Goal: Task Accomplishment & Management: Use online tool/utility

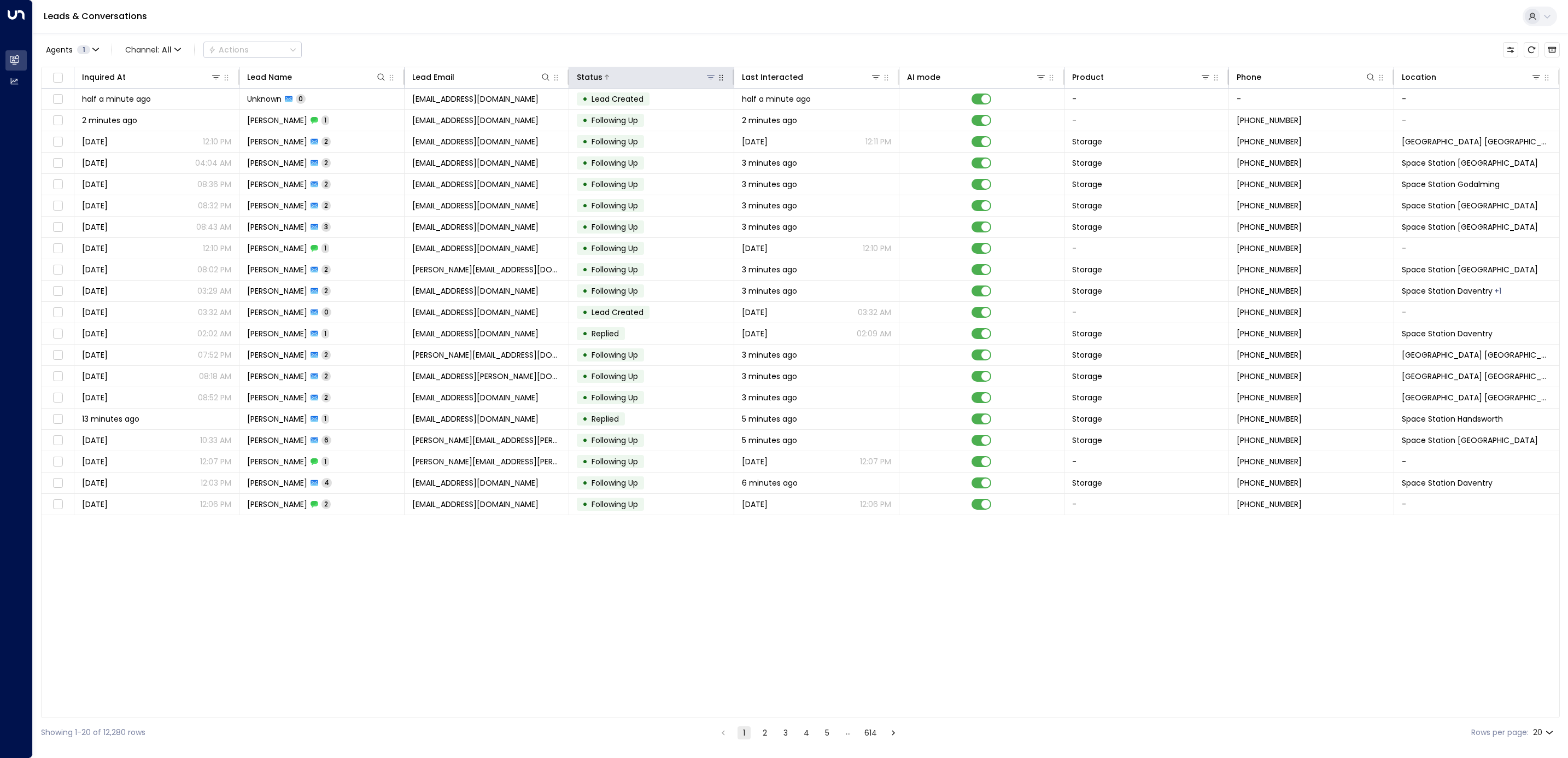
click at [712, 79] on icon at bounding box center [710, 77] width 9 height 9
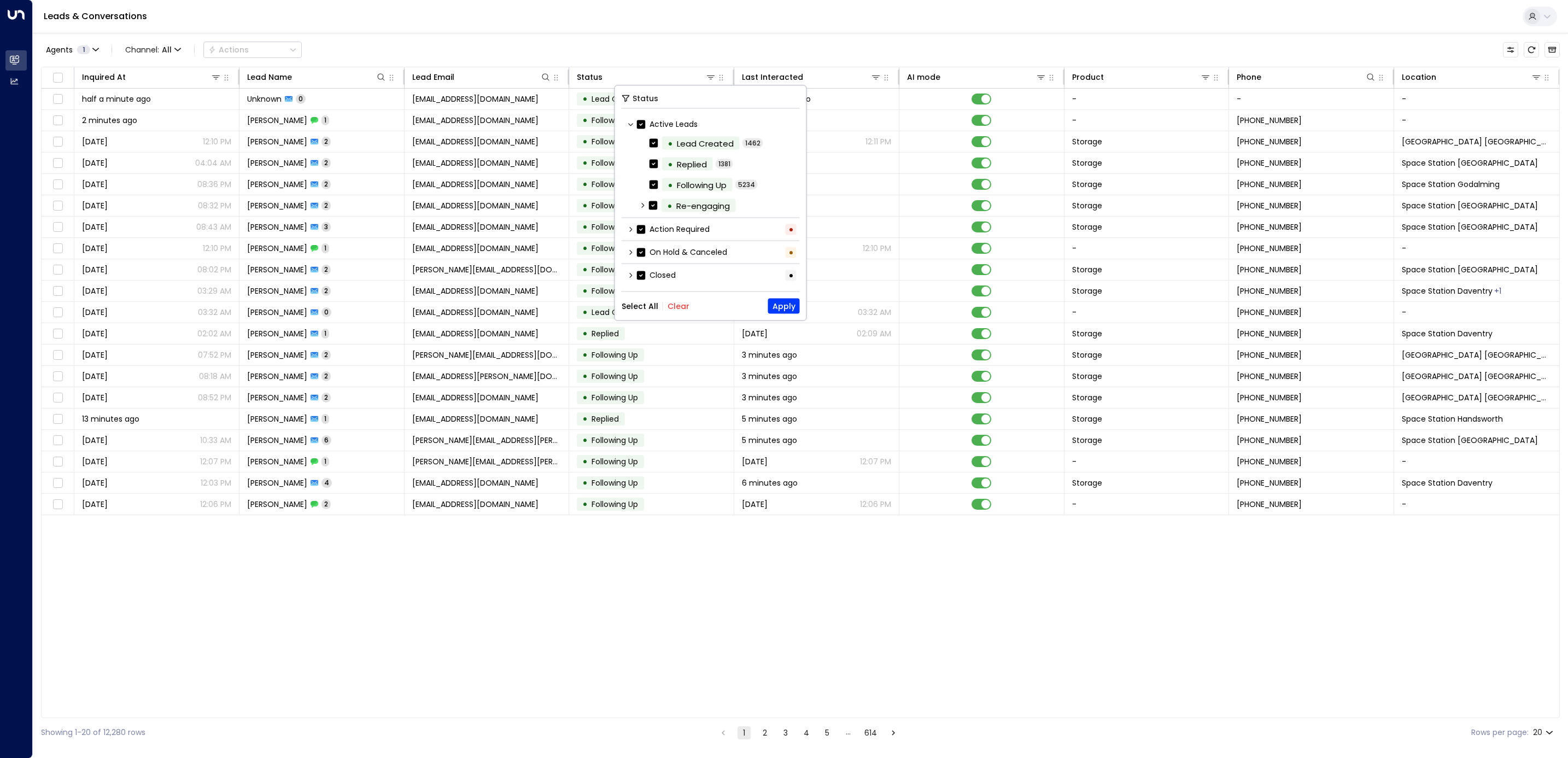
click at [667, 308] on button "Clear" at bounding box center [678, 306] width 22 height 9
click at [673, 228] on label "Action Required" at bounding box center [673, 229] width 72 height 11
click at [777, 314] on button "Apply" at bounding box center [784, 306] width 32 height 15
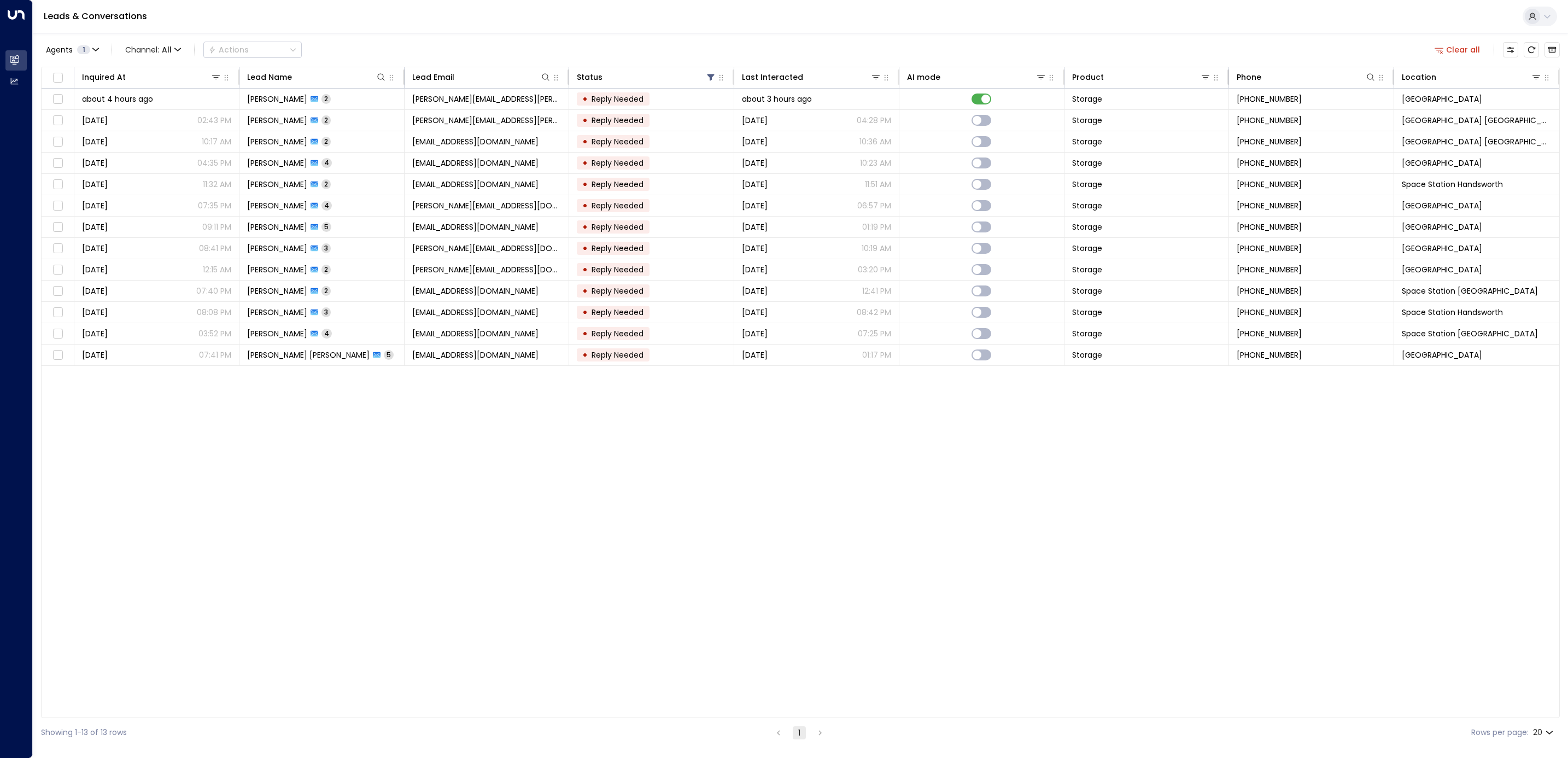
click at [777, 568] on div "Inquired At Lead Name Lead Email Status Last Interacted AI mode Product Phone L…" at bounding box center [800, 392] width 1519 height 651
click at [707, 102] on td "• Reply Needed" at bounding box center [651, 99] width 165 height 21
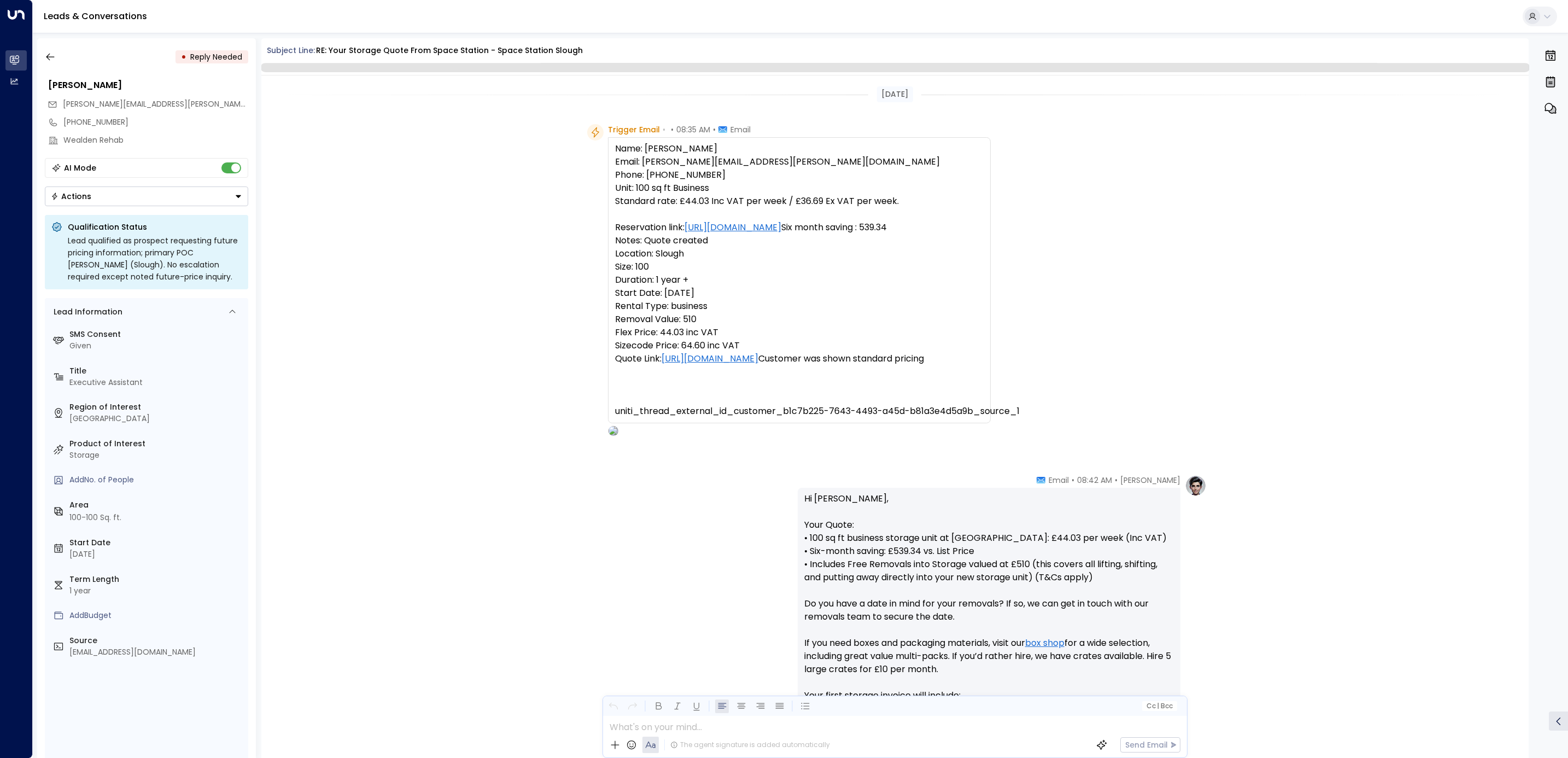
scroll to position [443, 0]
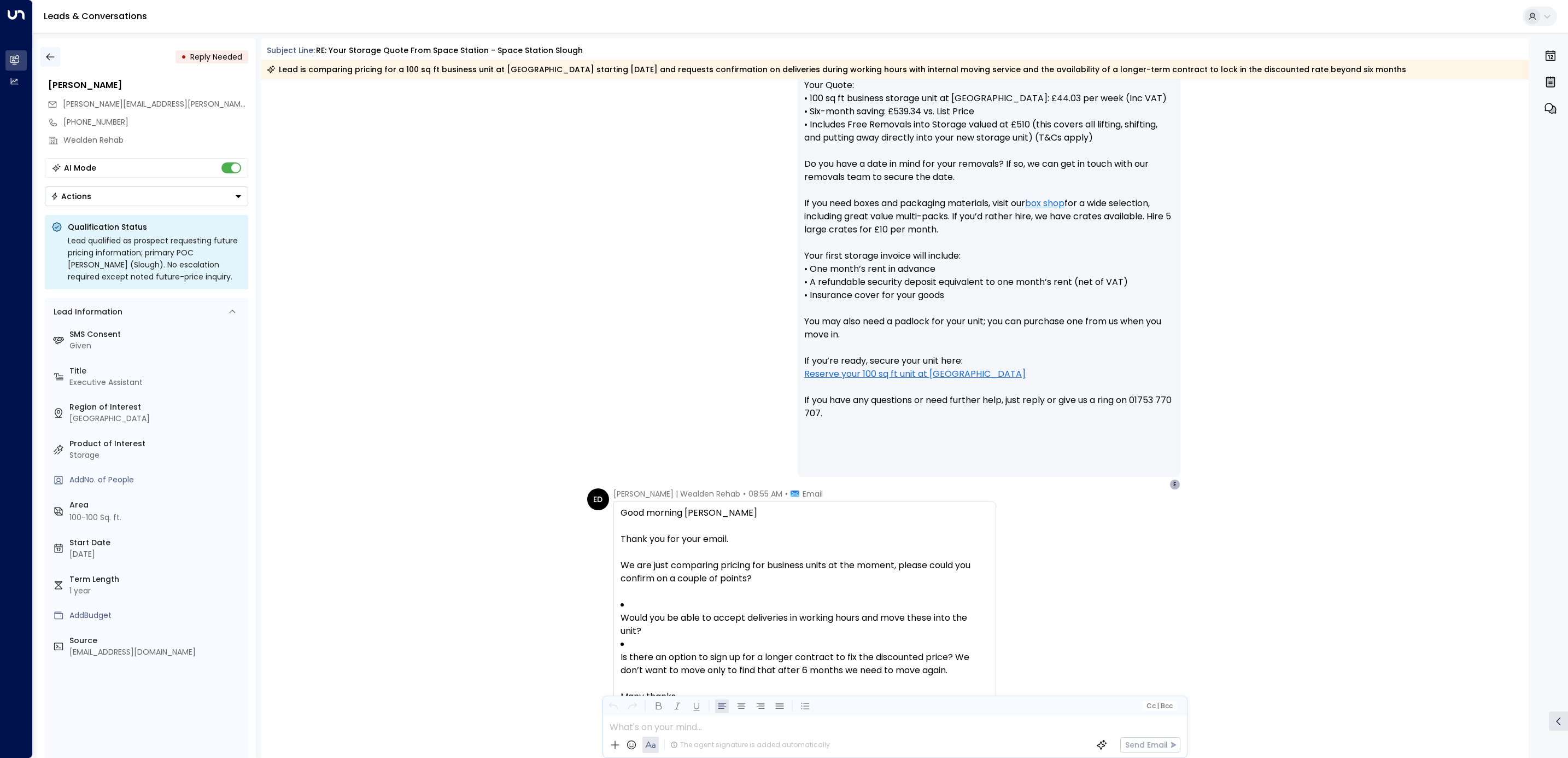
click at [49, 60] on icon "button" at bounding box center [49, 57] width 8 height 7
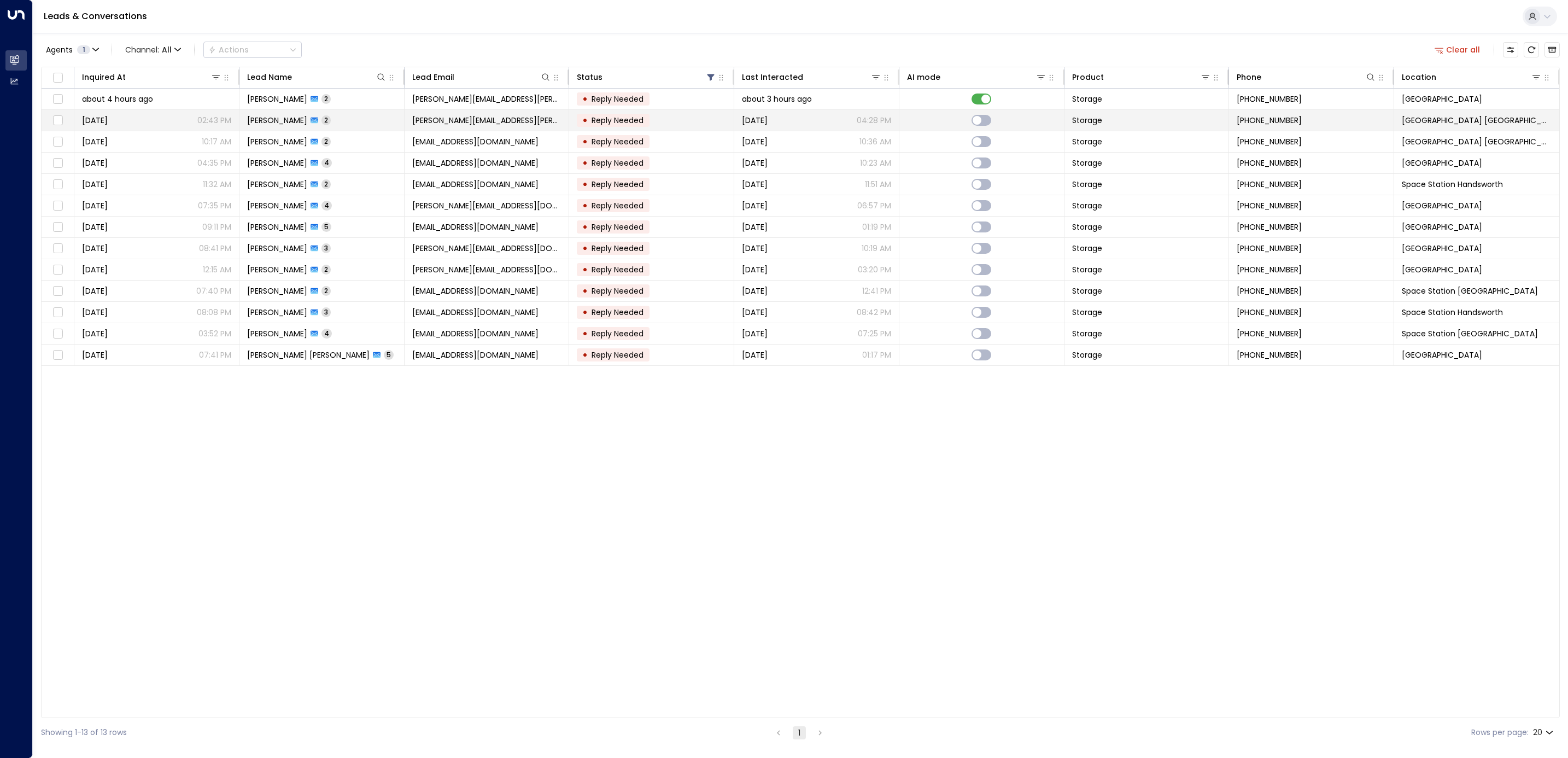
click at [679, 122] on td "• Reply Needed" at bounding box center [651, 121] width 165 height 21
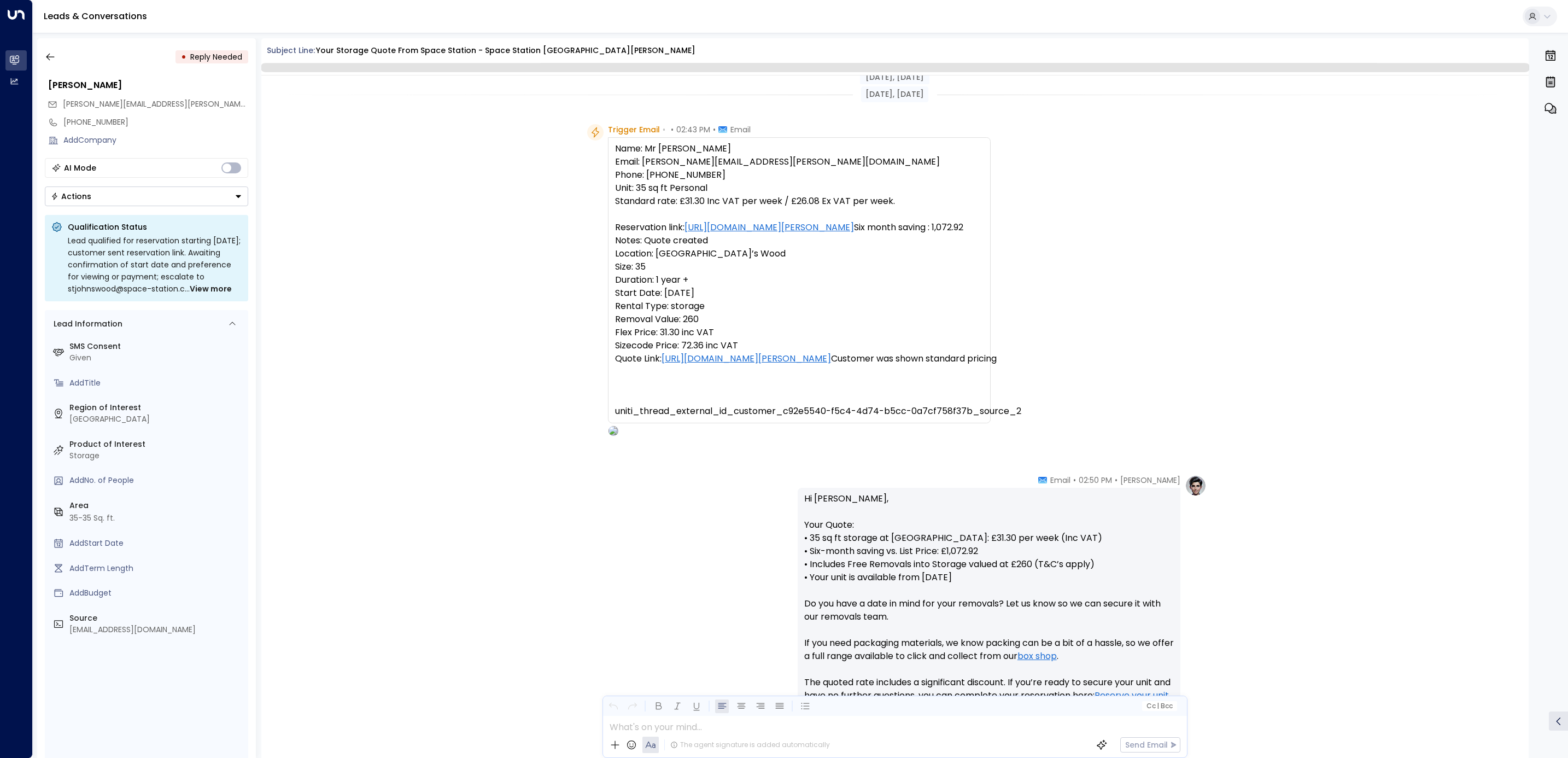
scroll to position [338, 0]
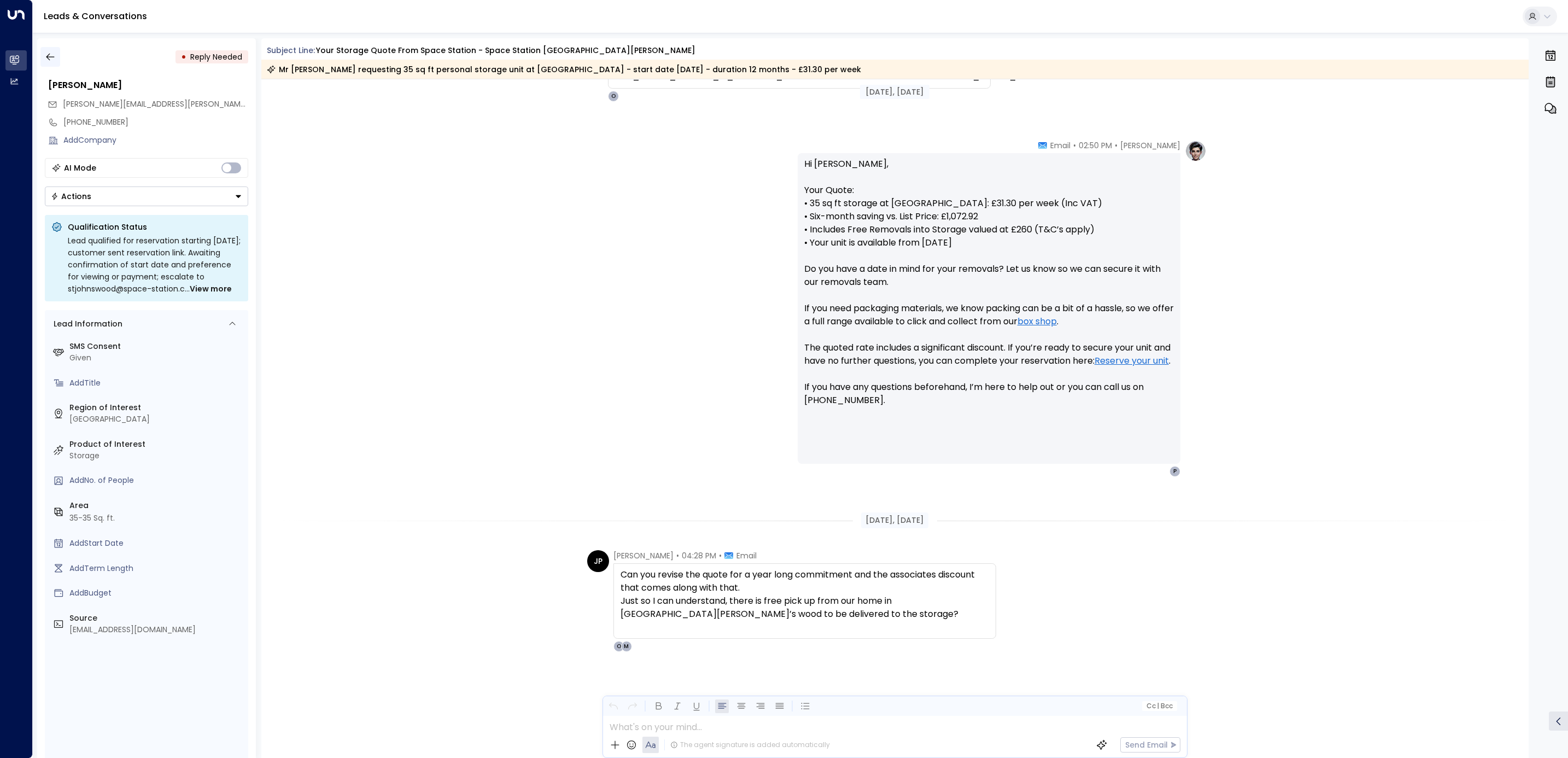
click at [56, 59] on button "button" at bounding box center [50, 56] width 19 height 19
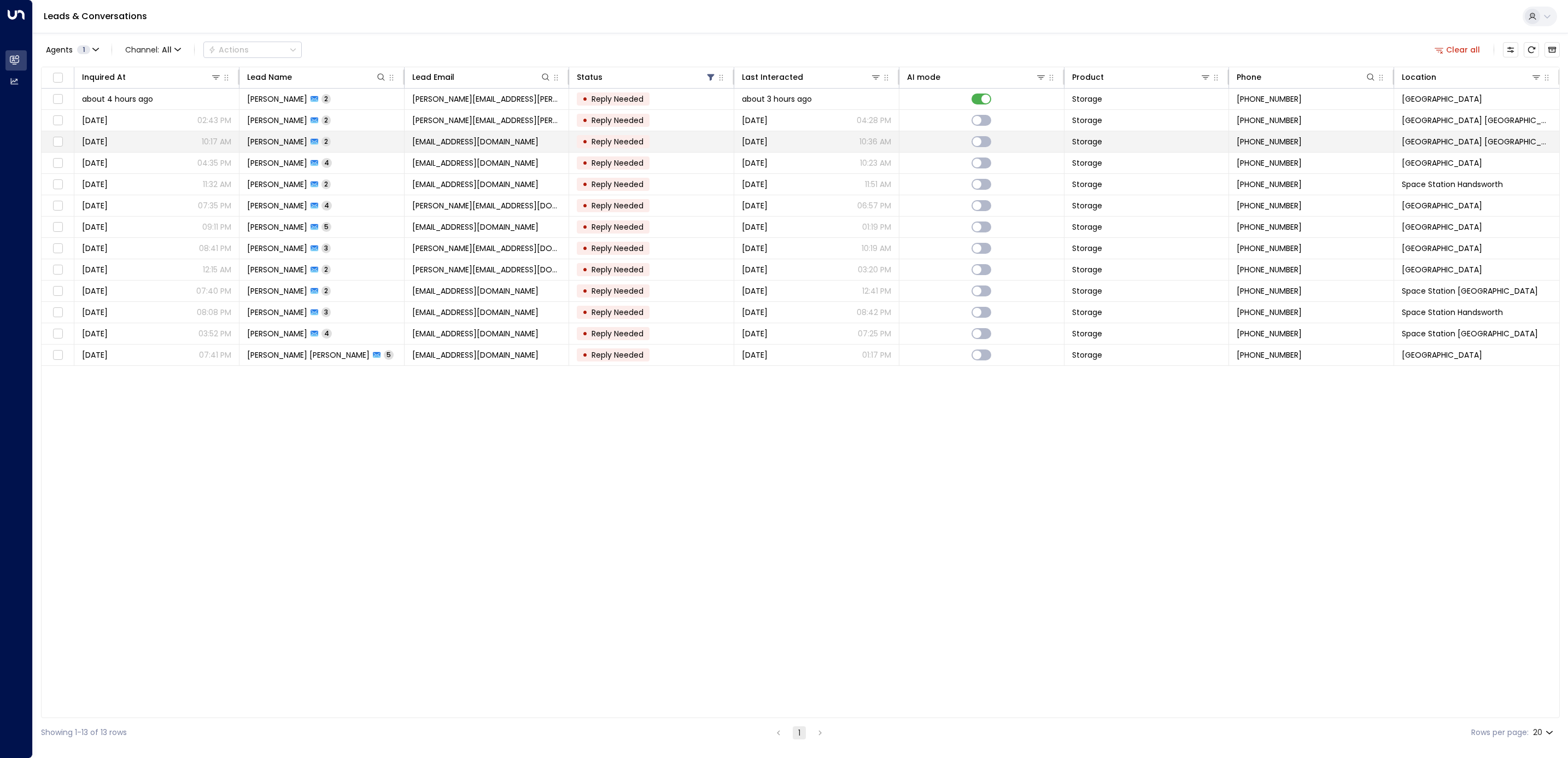
click at [768, 138] on span "[DATE]" at bounding box center [754, 141] width 26 height 11
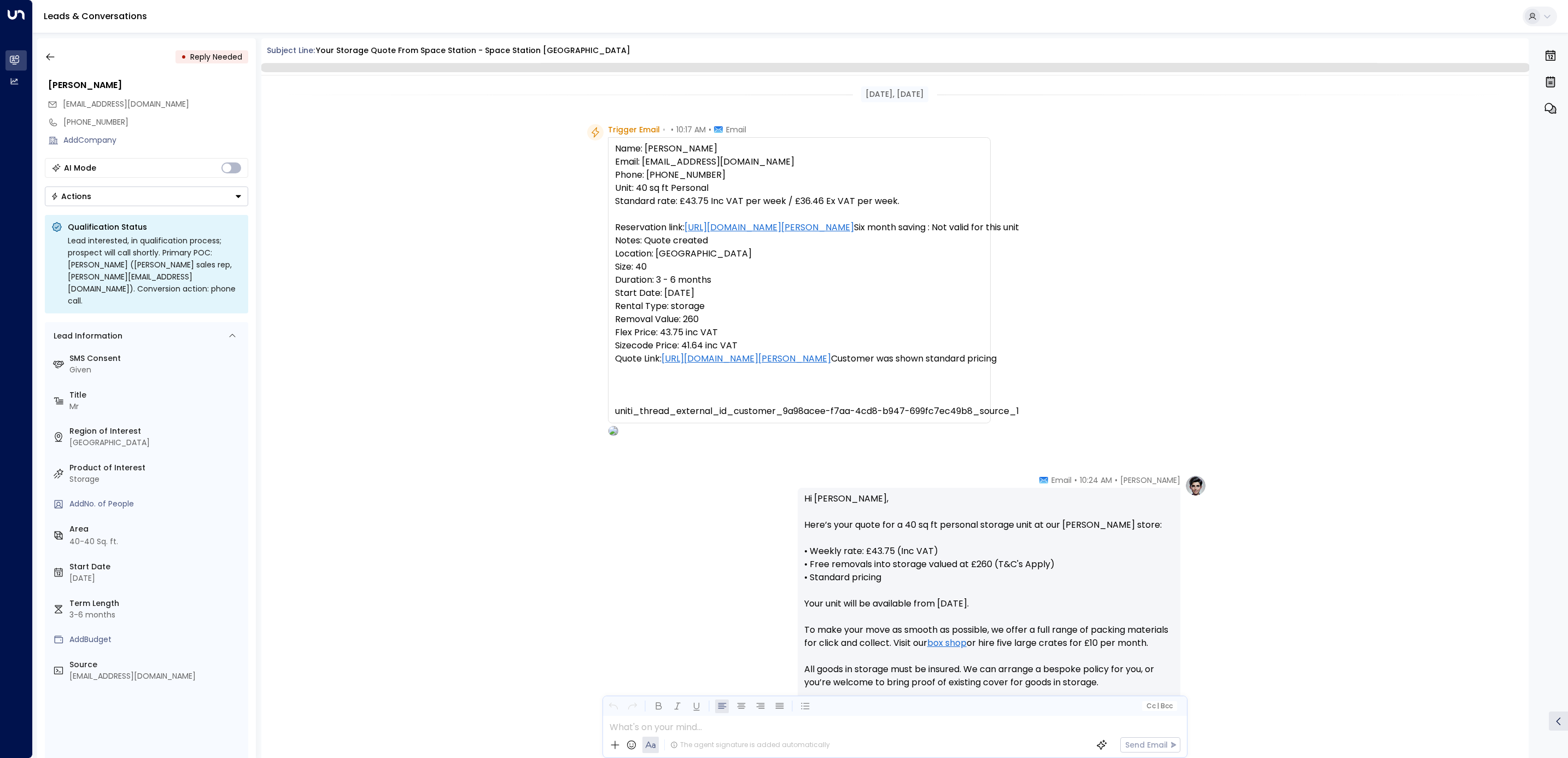
scroll to position [443, 0]
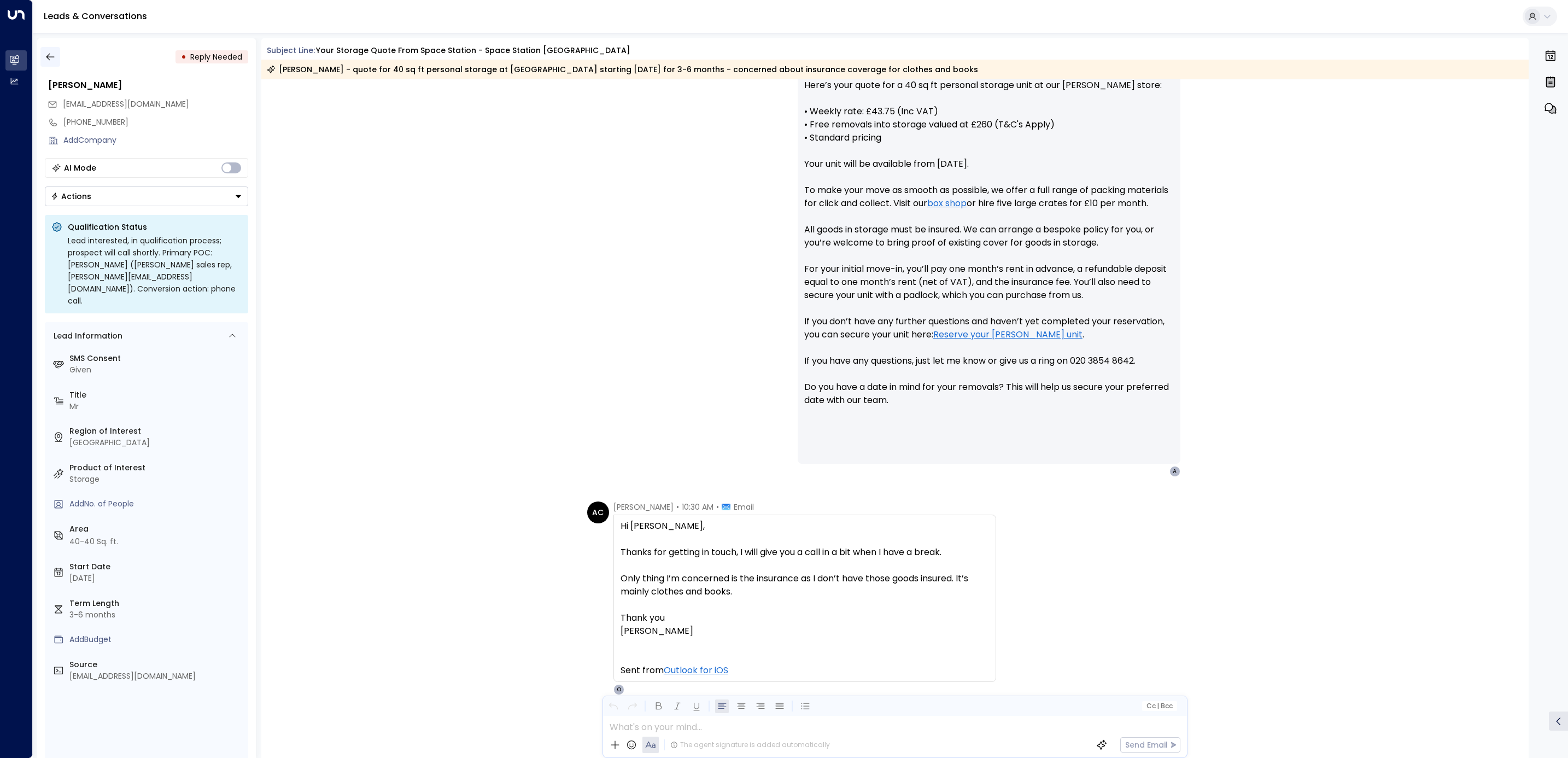
click at [46, 51] on icon "button" at bounding box center [50, 56] width 11 height 11
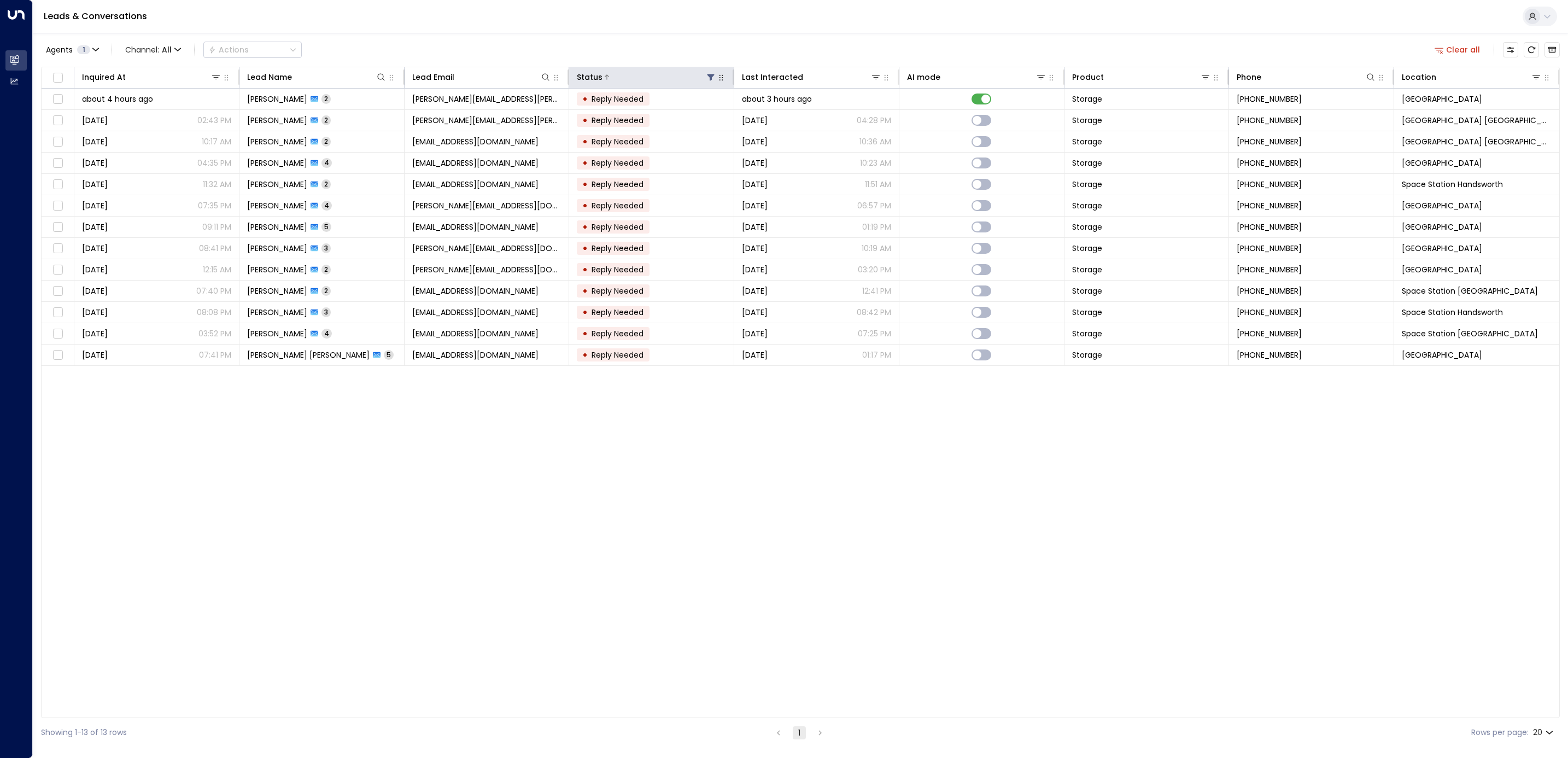
click at [708, 78] on icon at bounding box center [710, 77] width 9 height 9
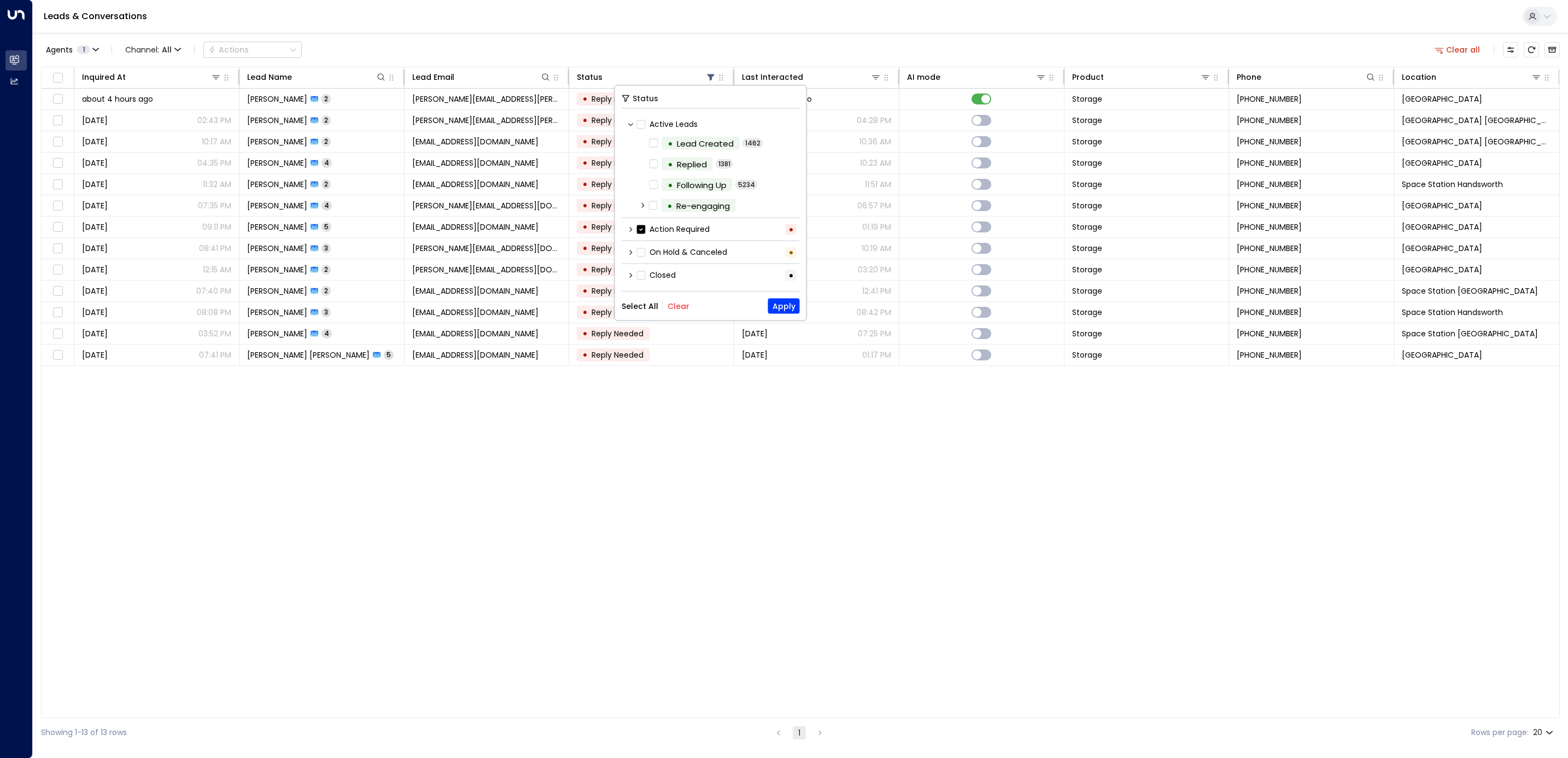
click at [642, 302] on button "Select All" at bounding box center [640, 306] width 37 height 9
click at [777, 310] on button "Apply" at bounding box center [784, 306] width 32 height 15
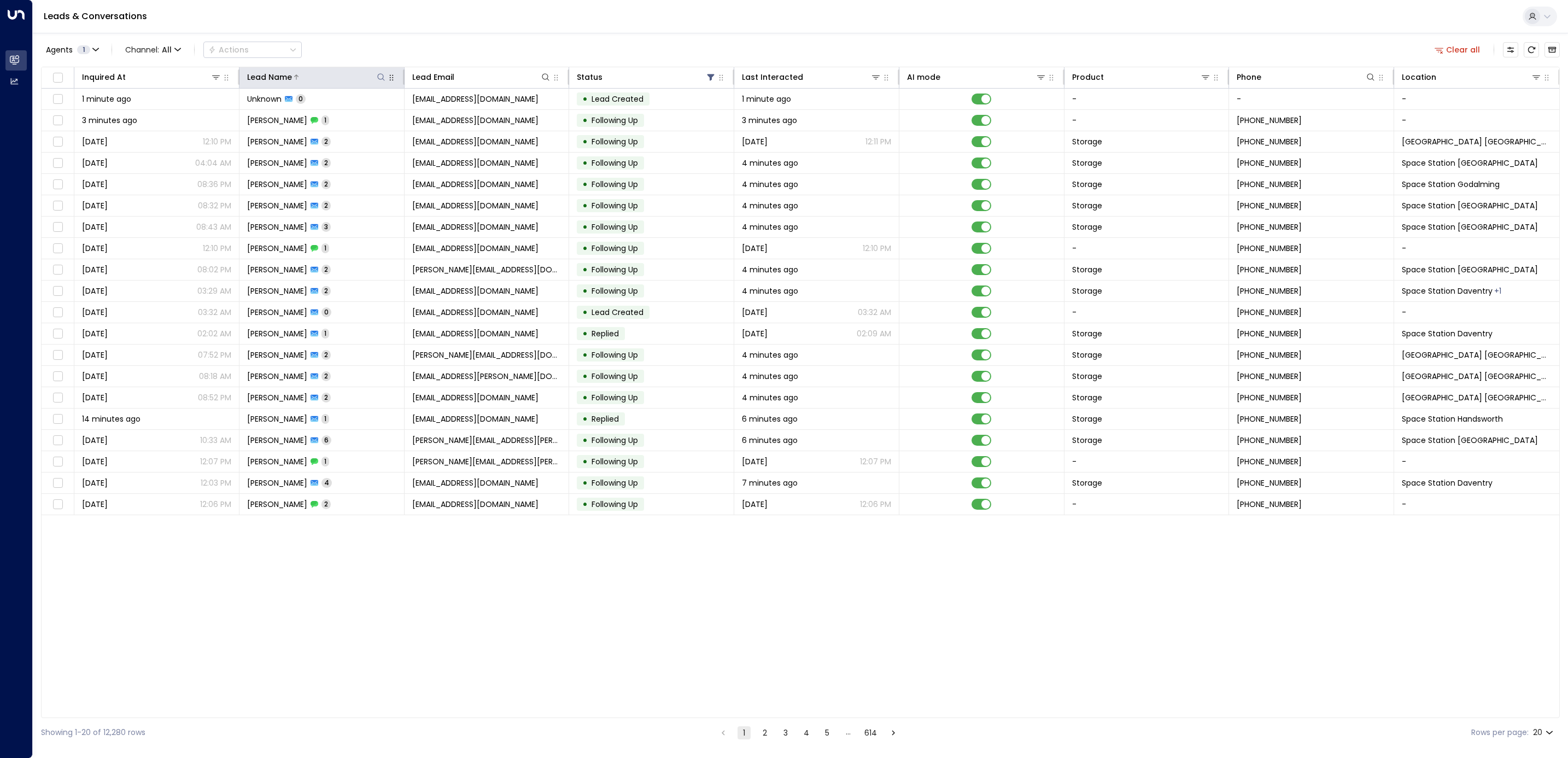
click at [378, 78] on icon at bounding box center [381, 77] width 9 height 9
type input "****"
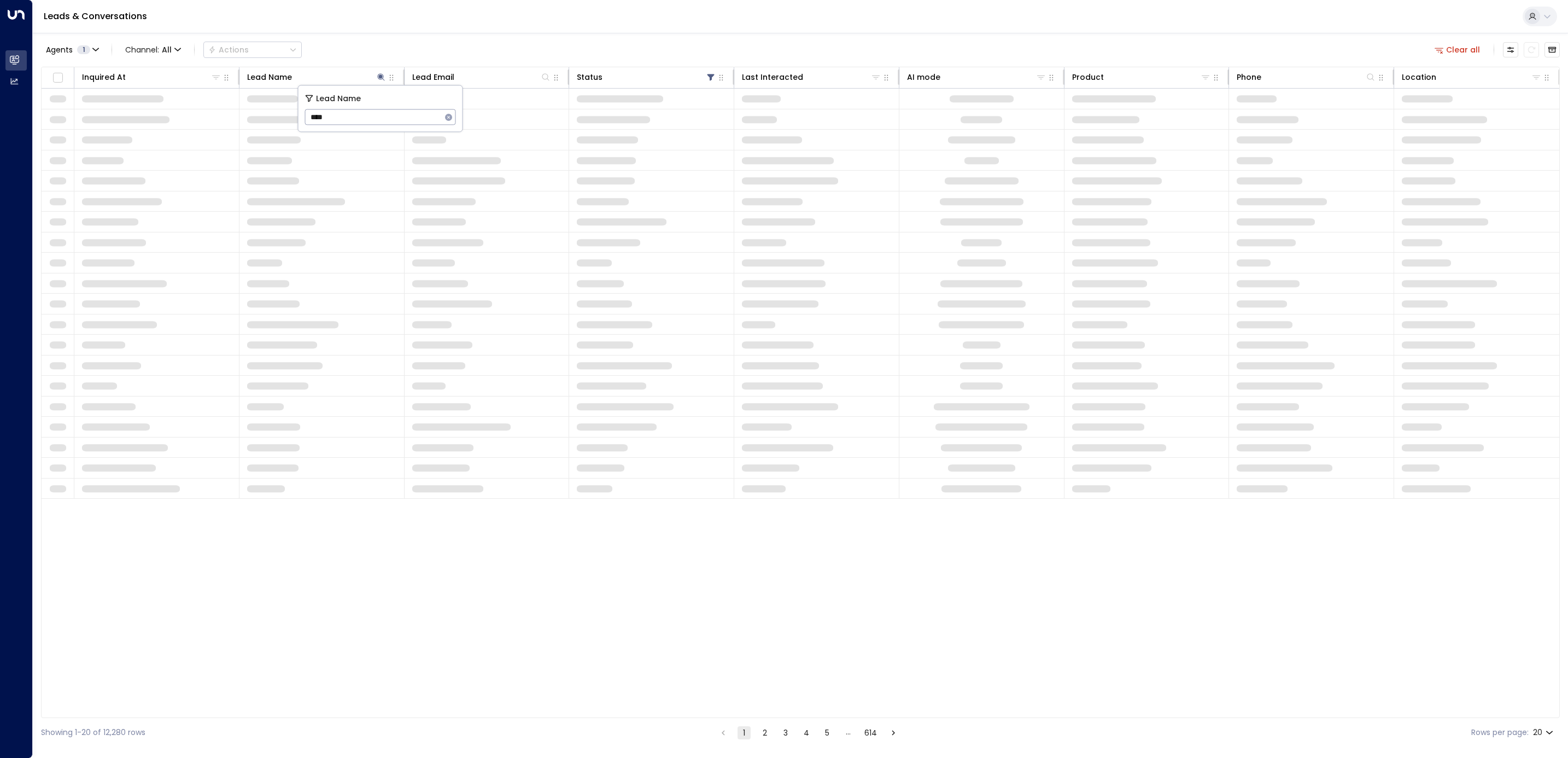
click at [507, 41] on div "Agents 1 Channel: All Actions Clear all" at bounding box center [800, 49] width 1519 height 23
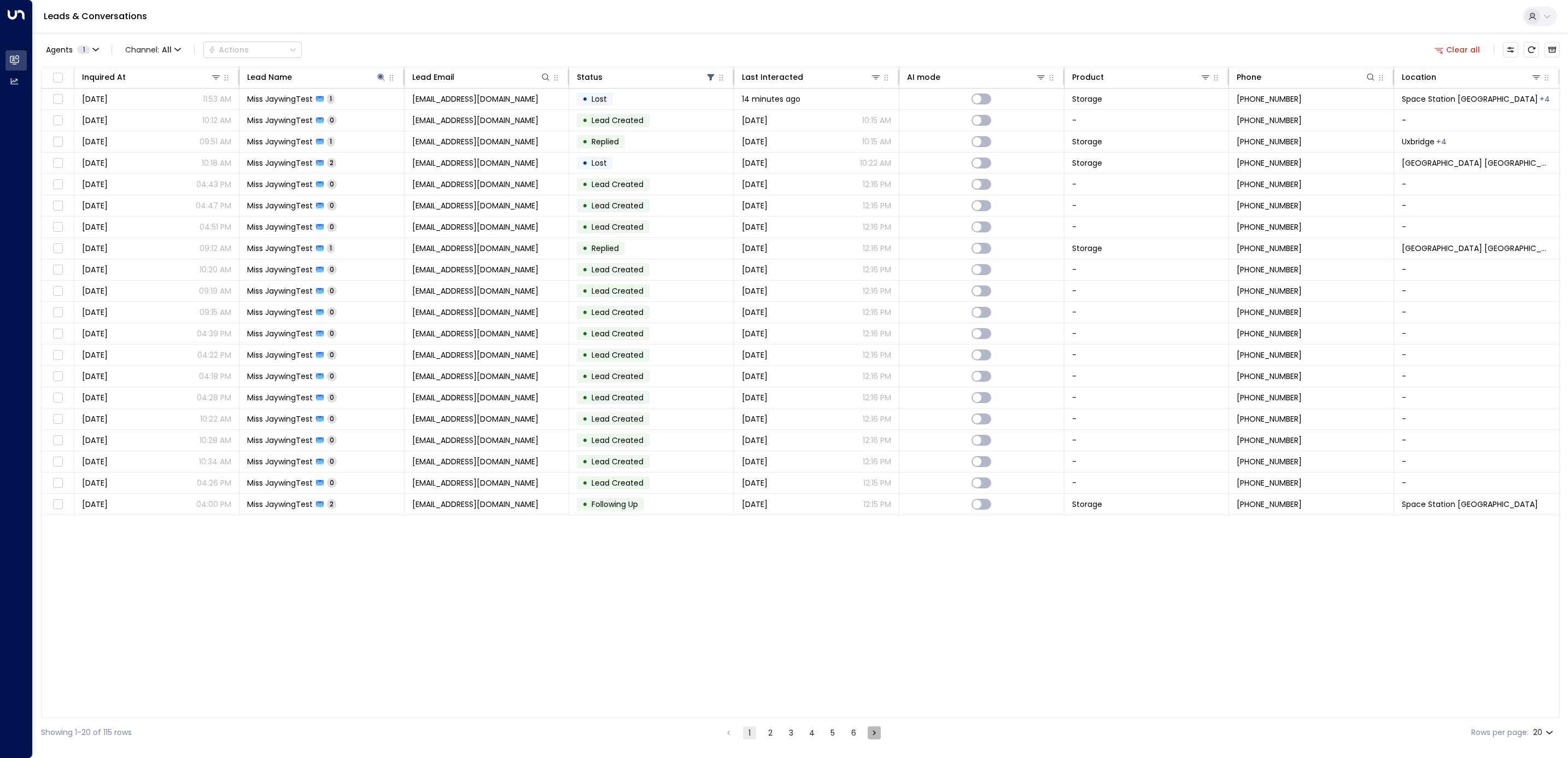
click at [777, 568] on icon "Go to next page" at bounding box center [873, 732] width 10 height 10
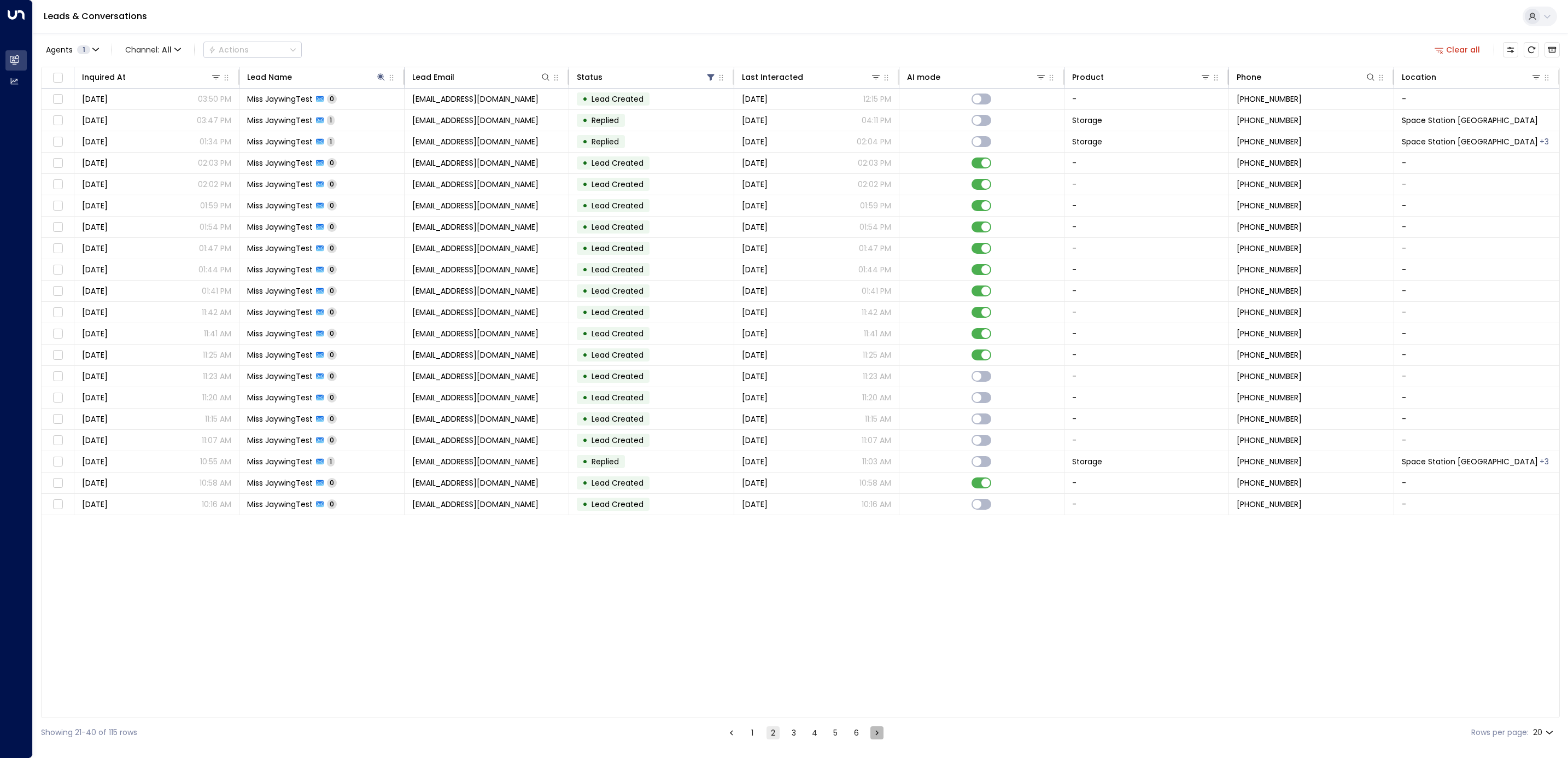
click at [777, 568] on icon "Go to next page" at bounding box center [876, 732] width 10 height 10
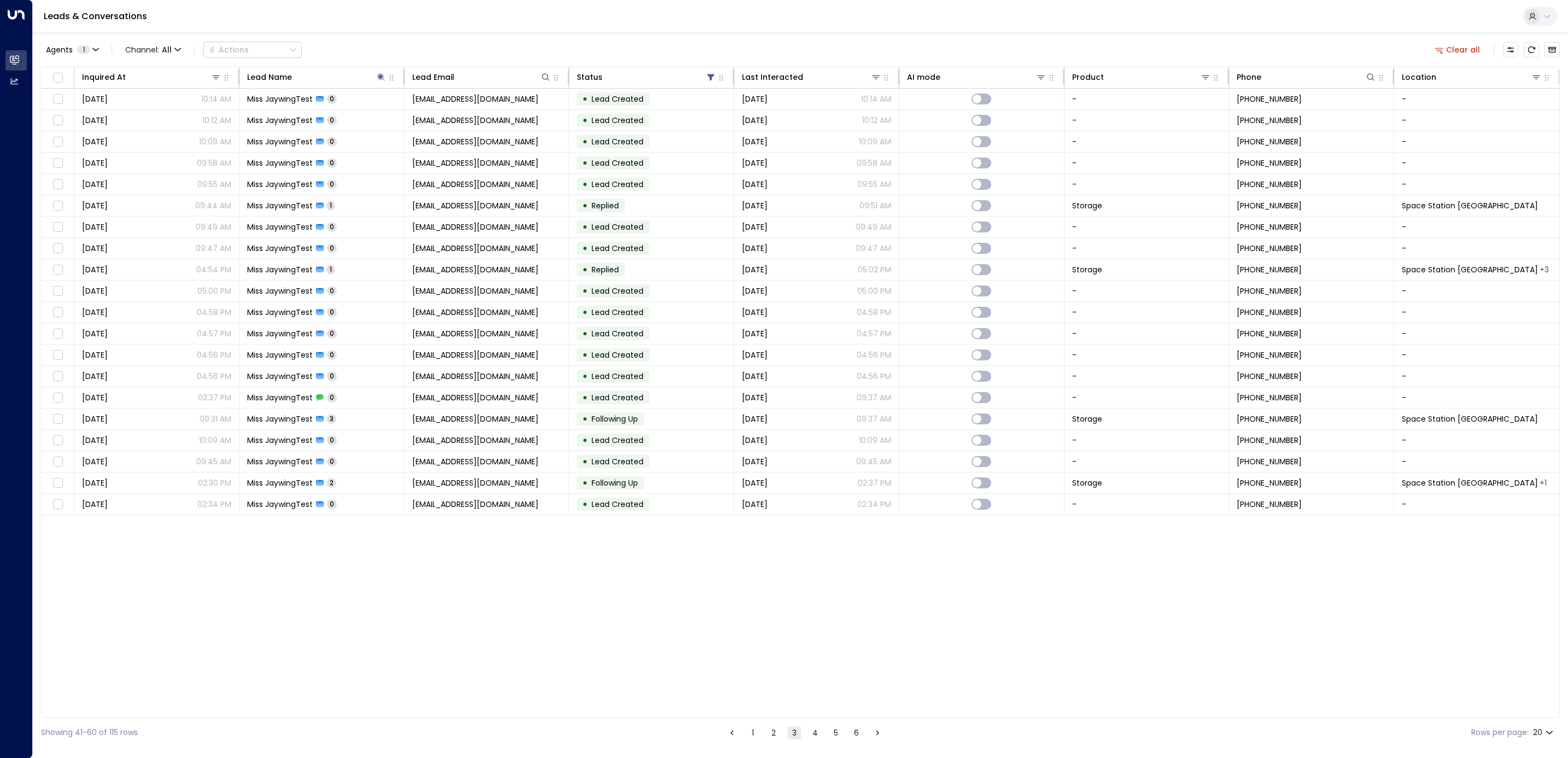
click at [777, 568] on icon "Go to next page" at bounding box center [877, 732] width 10 height 10
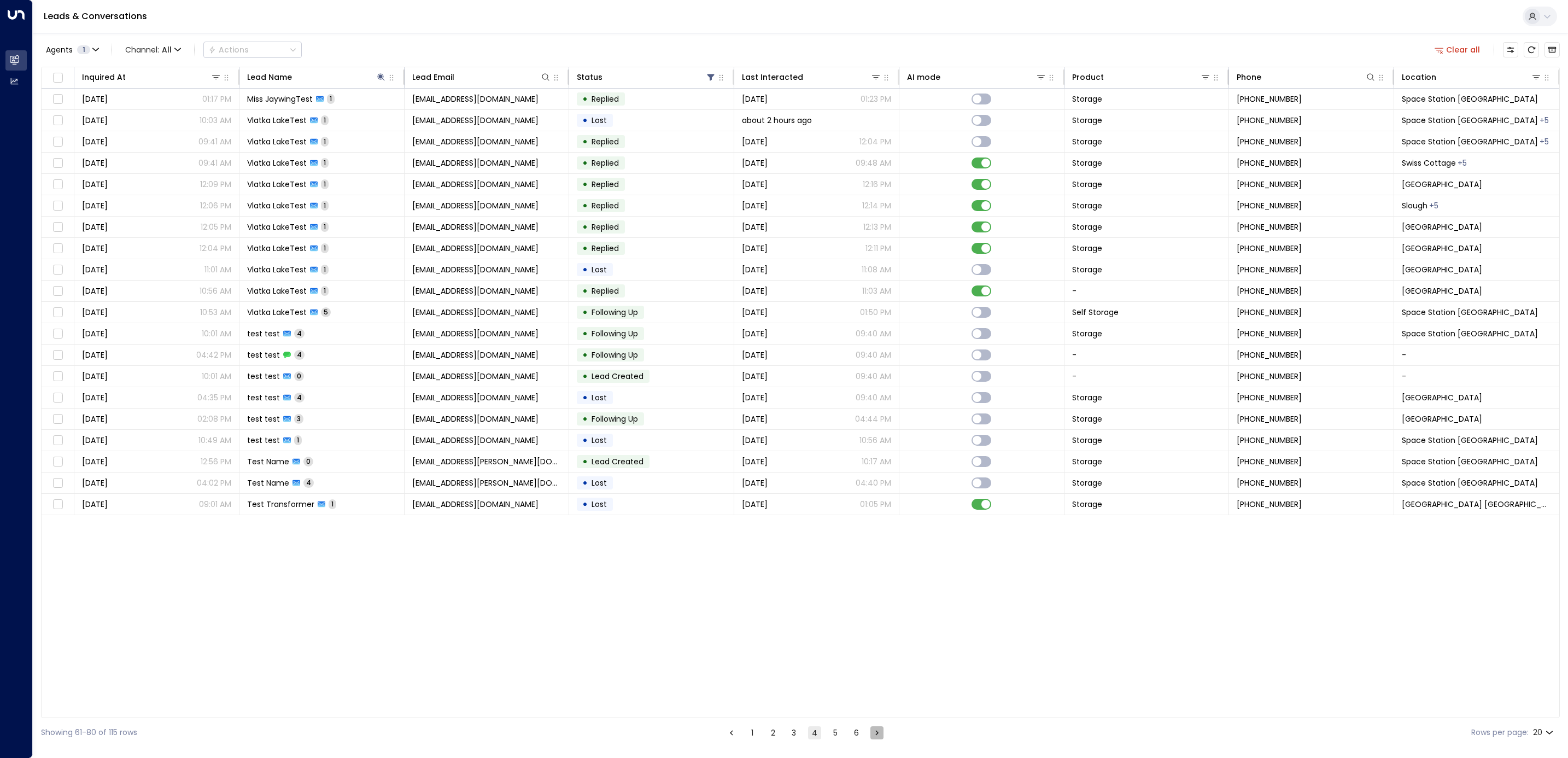
click at [777, 568] on icon "Go to next page" at bounding box center [876, 732] width 10 height 10
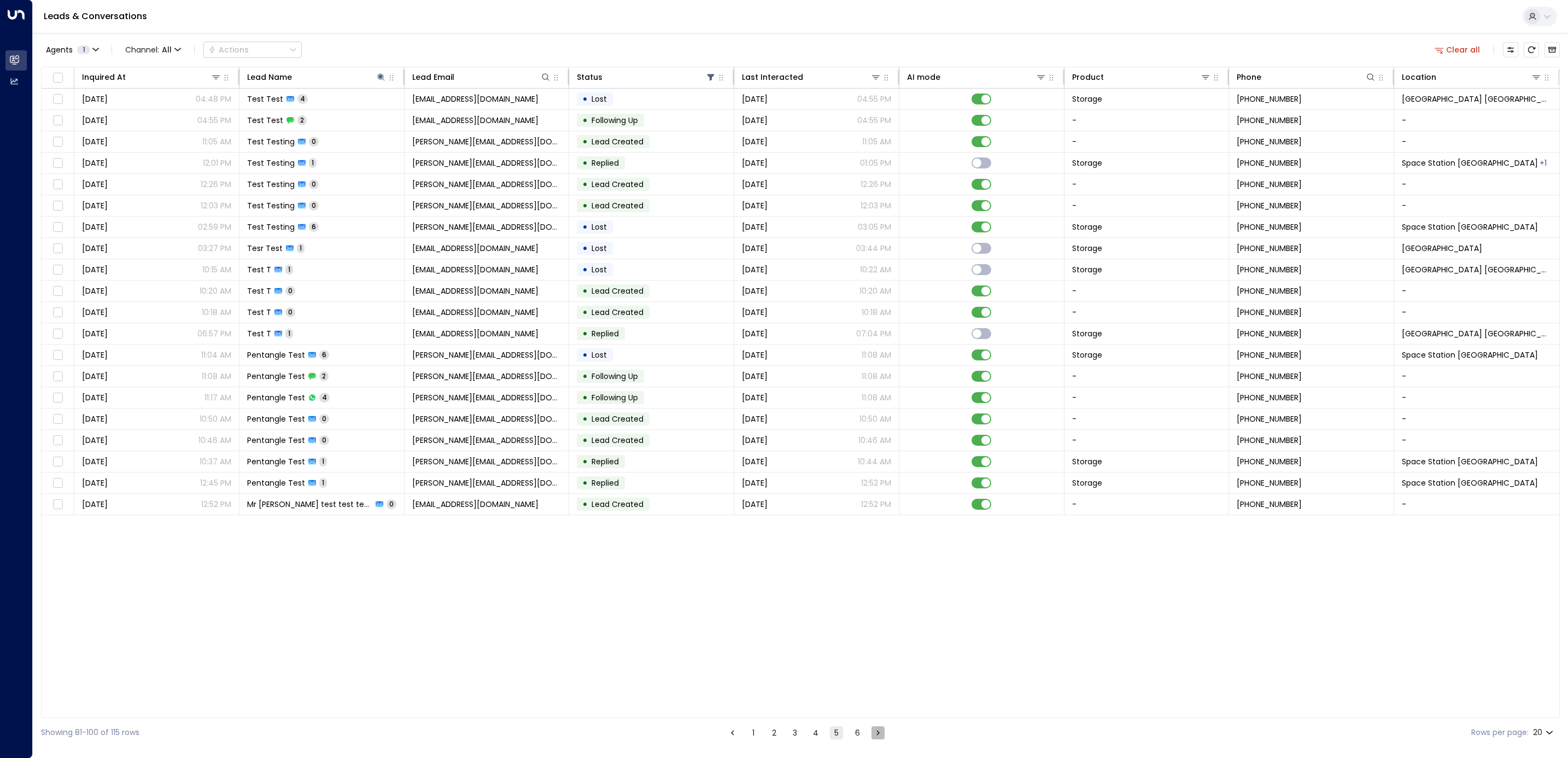
click at [777, 568] on icon "Go to next page" at bounding box center [878, 732] width 10 height 10
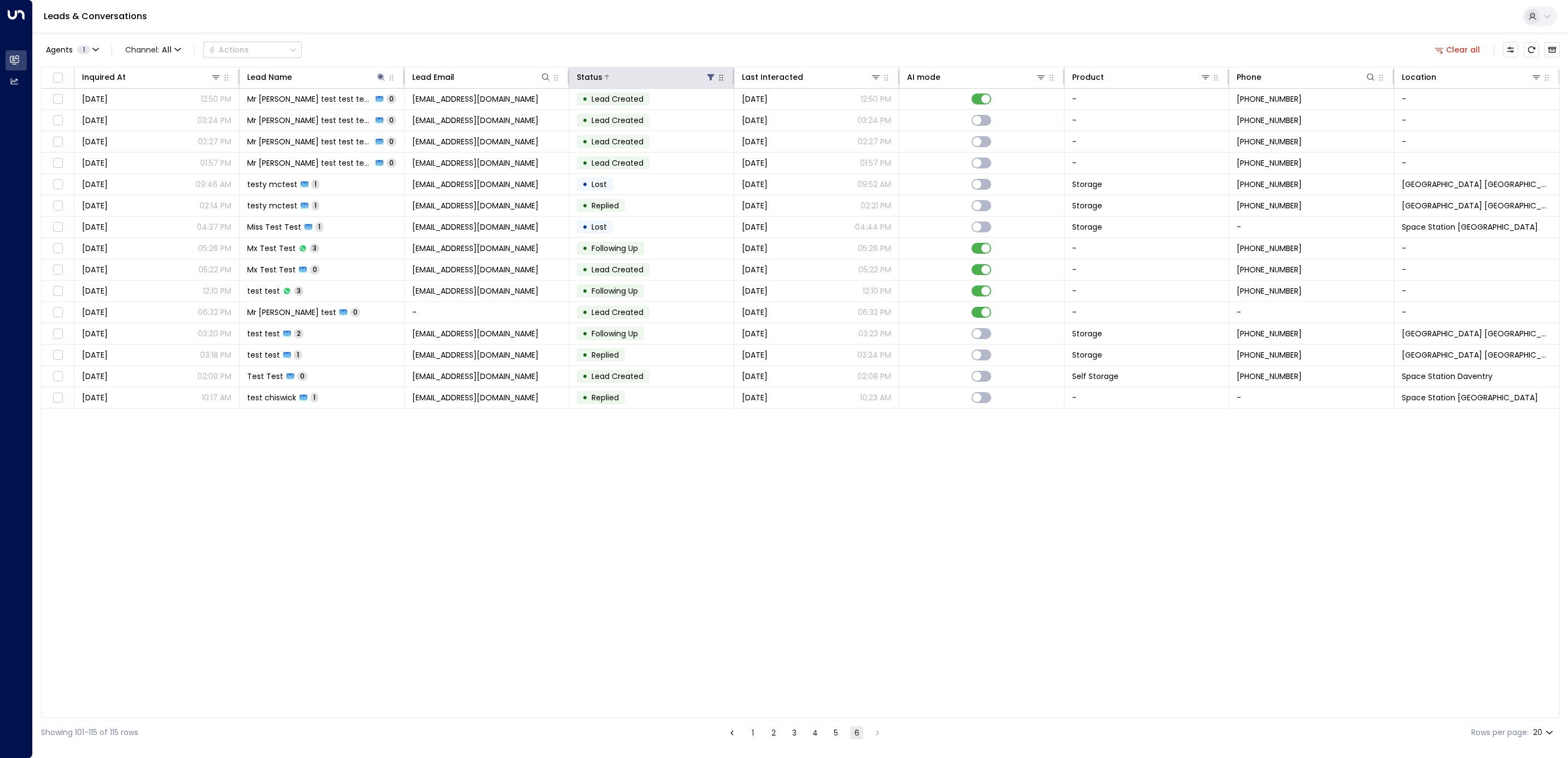
click at [710, 76] on icon at bounding box center [711, 77] width 7 height 6
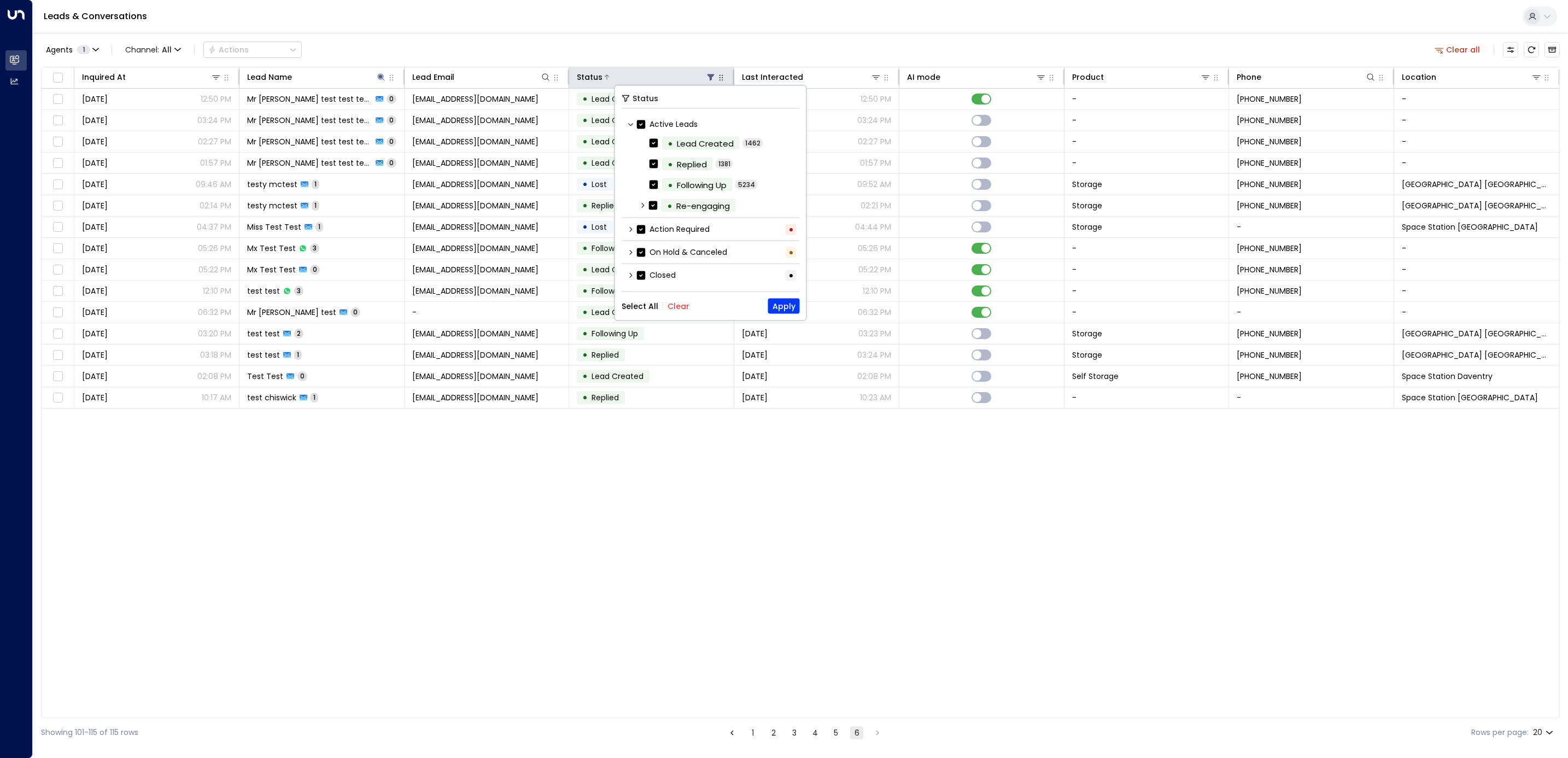
click at [710, 76] on icon at bounding box center [711, 77] width 7 height 6
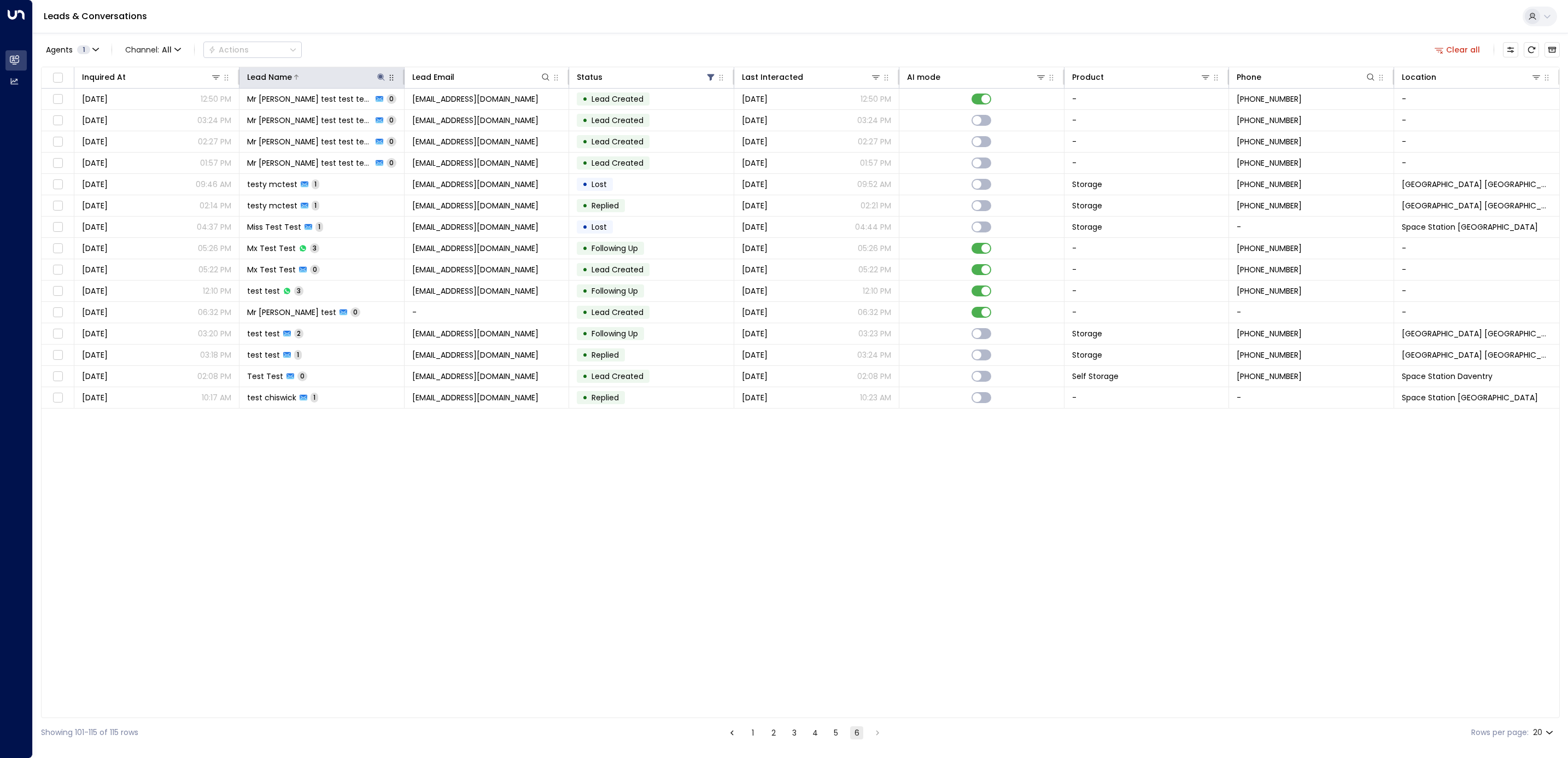
click at [381, 72] on icon at bounding box center [381, 77] width 9 height 9
click at [448, 116] on icon "button" at bounding box center [449, 117] width 9 height 9
click at [473, 41] on div "Agents 1 Channel: All Actions Clear all" at bounding box center [800, 49] width 1519 height 23
